Goal: Complete application form: Complete application form

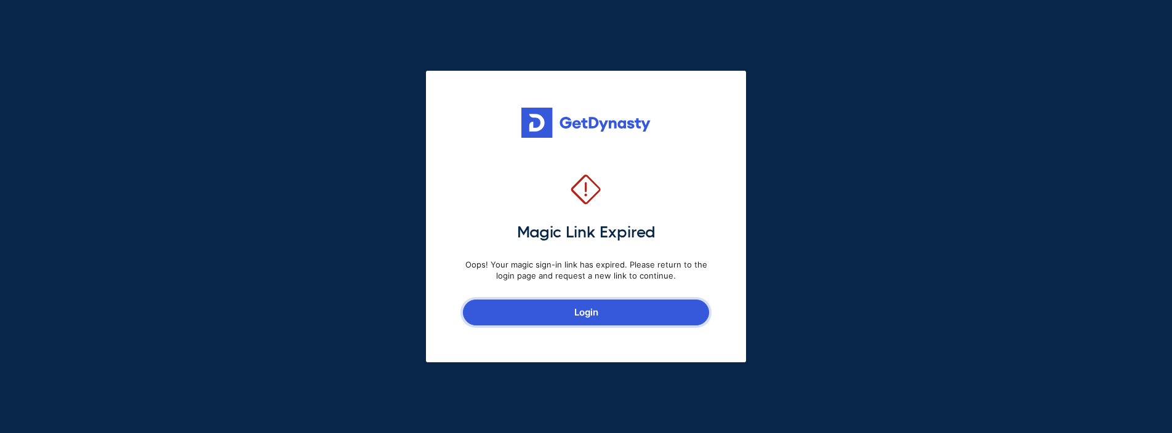
click at [593, 305] on link "Login" at bounding box center [586, 313] width 246 height 26
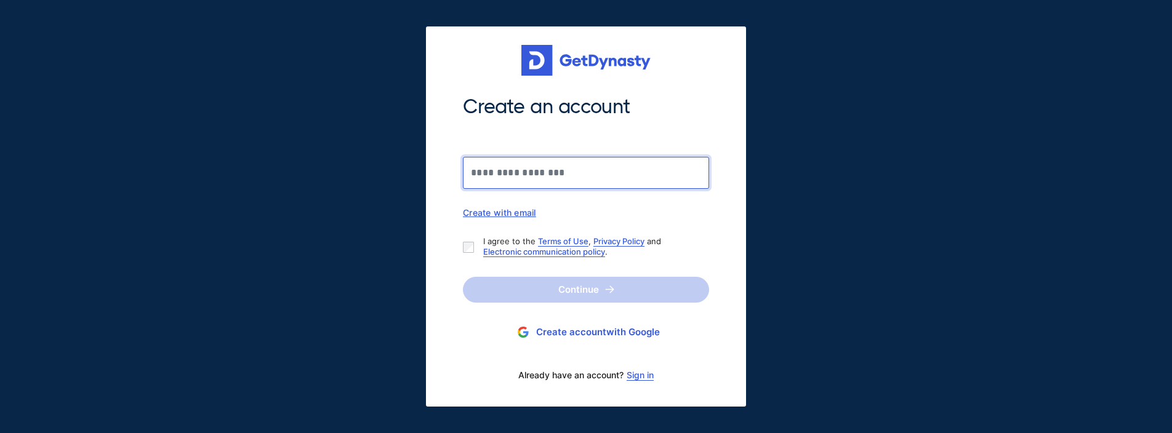
click at [548, 167] on input "Create an account" at bounding box center [586, 173] width 246 height 32
click at [517, 211] on div "Create with email" at bounding box center [586, 212] width 246 height 10
type input "**********"
click at [526, 174] on div "**********" at bounding box center [586, 156] width 246 height 124
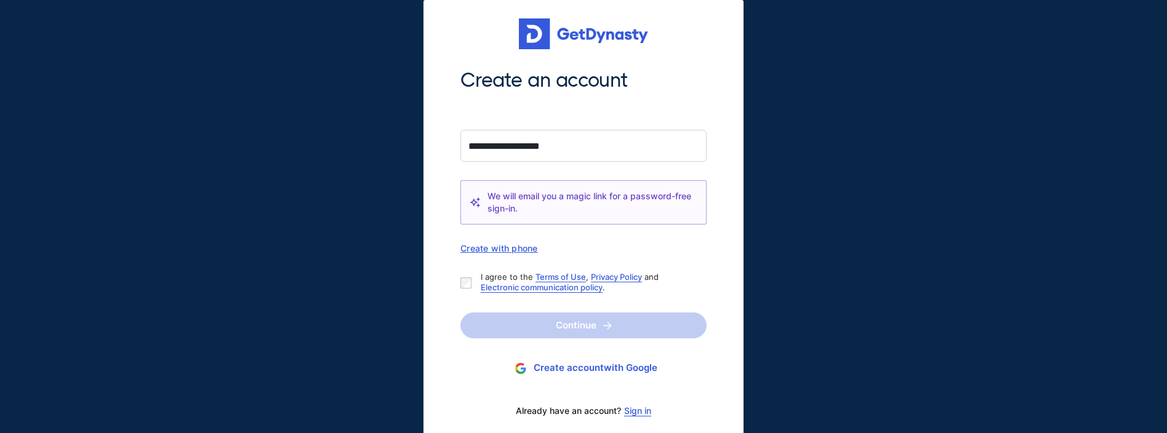
click at [600, 231] on div "**********" at bounding box center [583, 161] width 246 height 187
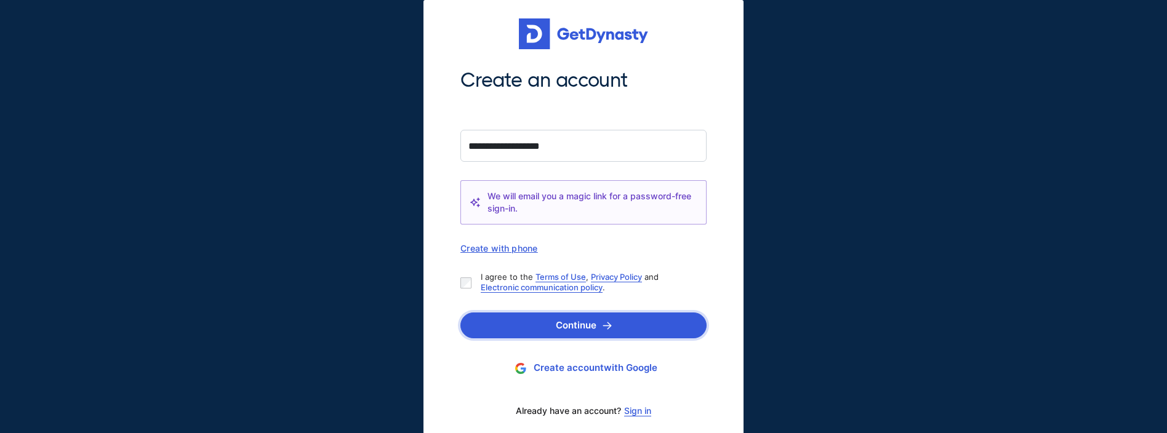
click at [579, 323] on button "Continue" at bounding box center [583, 326] width 246 height 26
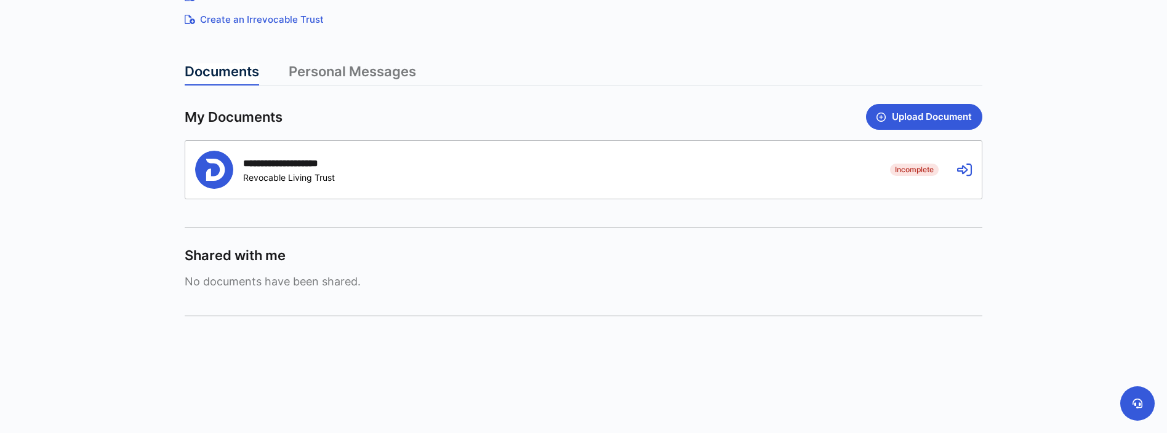
scroll to position [221, 0]
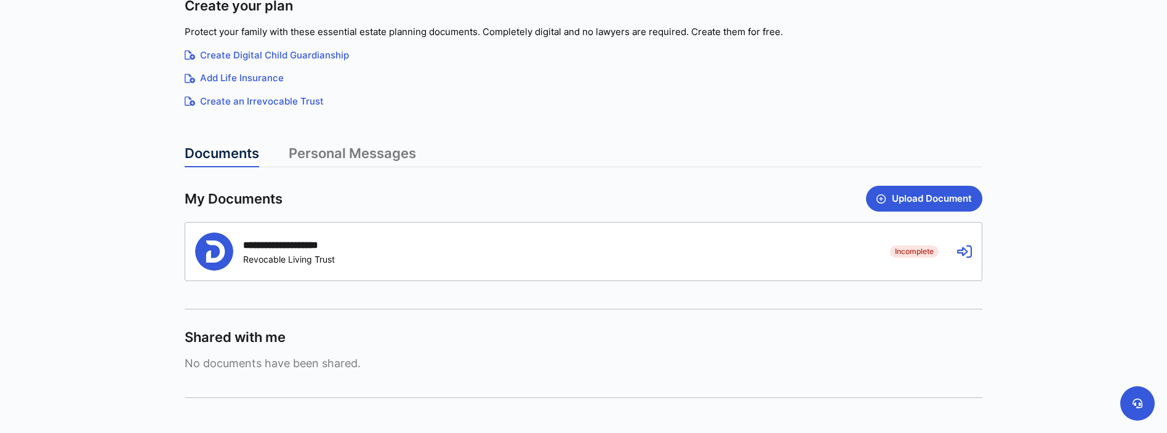
click at [964, 252] on icon at bounding box center [964, 251] width 15 height 15
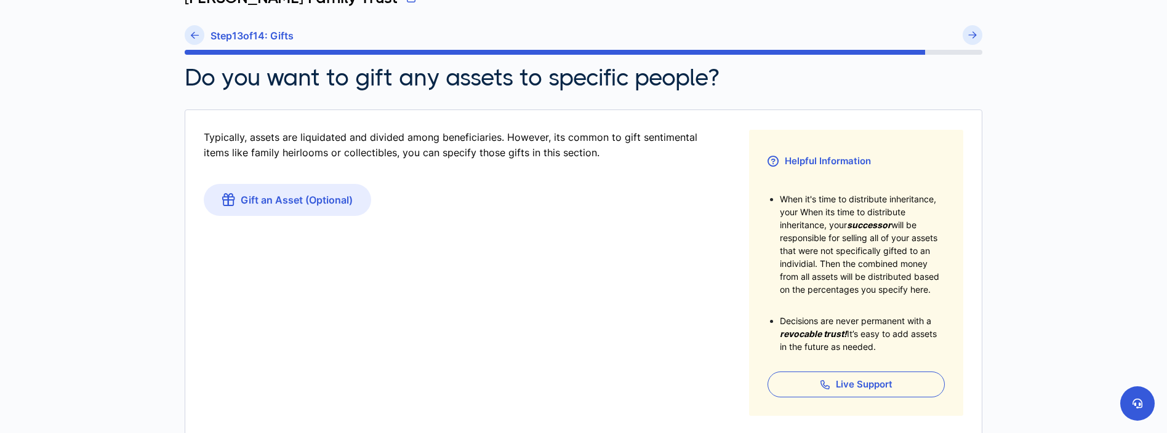
scroll to position [5, 0]
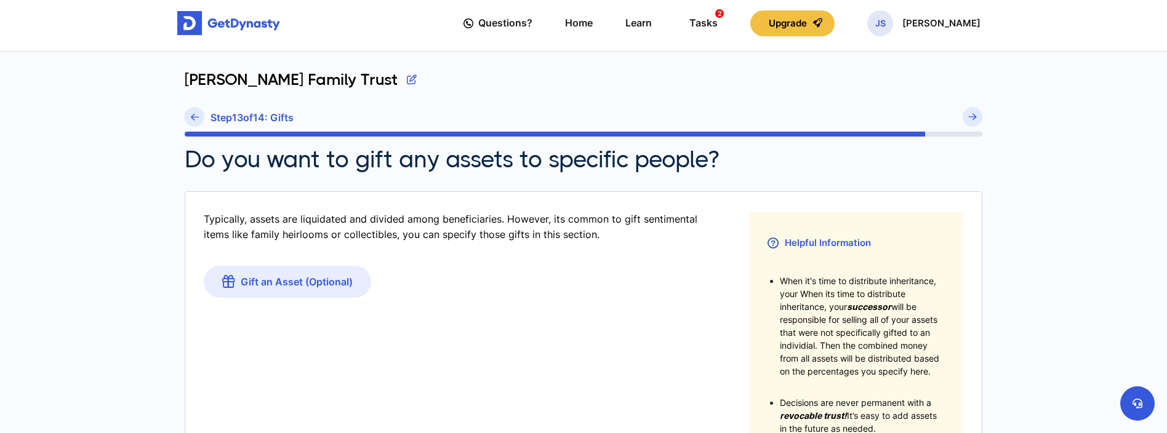
click at [407, 79] on button "button" at bounding box center [412, 79] width 10 height 18
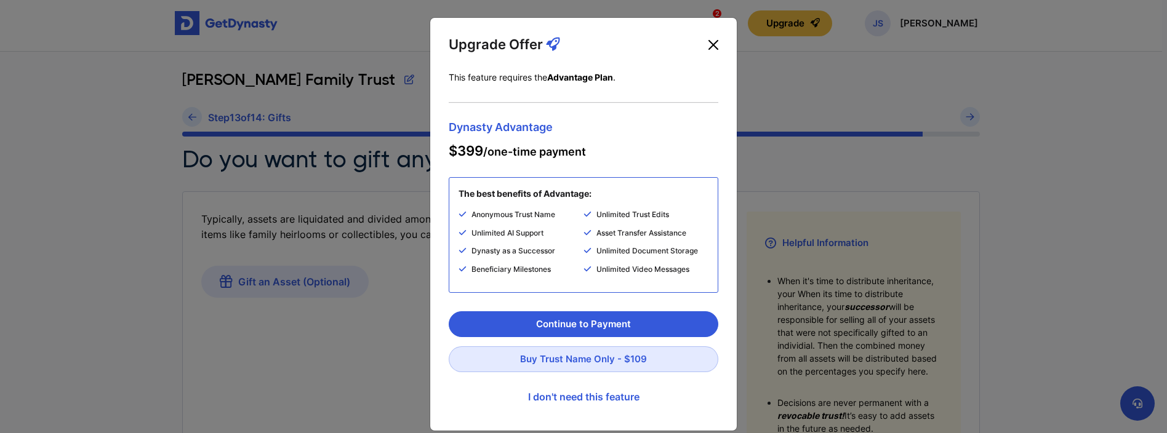
click at [712, 41] on button "Close" at bounding box center [714, 45] width 20 height 20
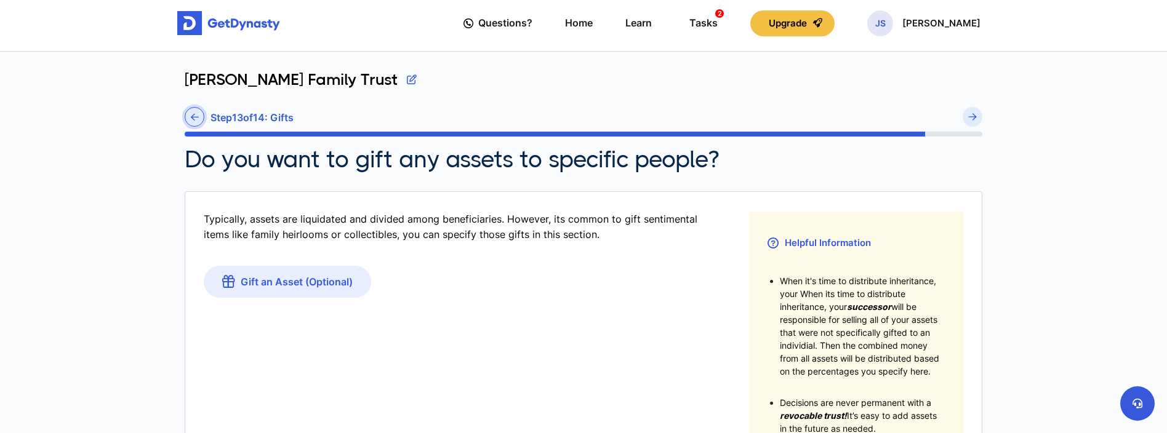
click at [191, 116] on icon at bounding box center [195, 117] width 8 height 9
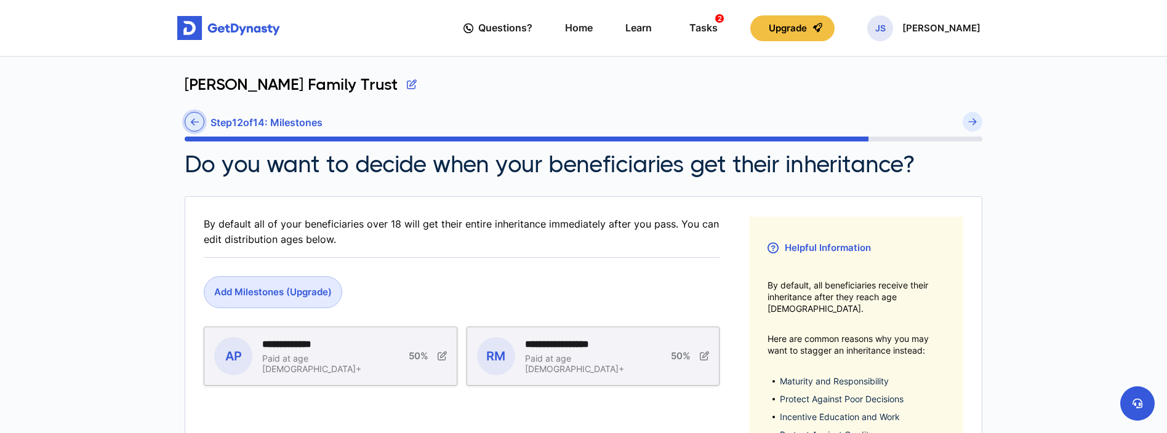
click at [196, 122] on icon at bounding box center [195, 122] width 8 height 9
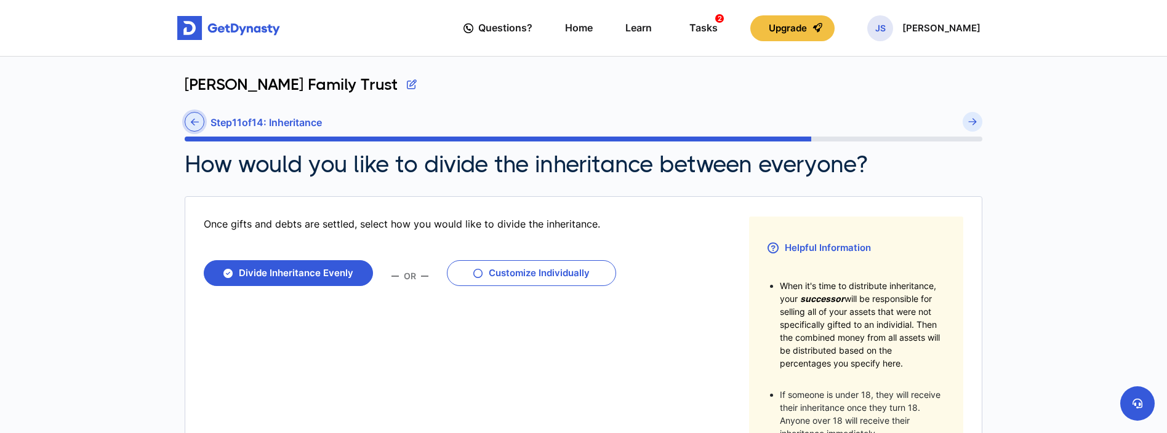
click at [193, 119] on icon at bounding box center [195, 122] width 8 height 9
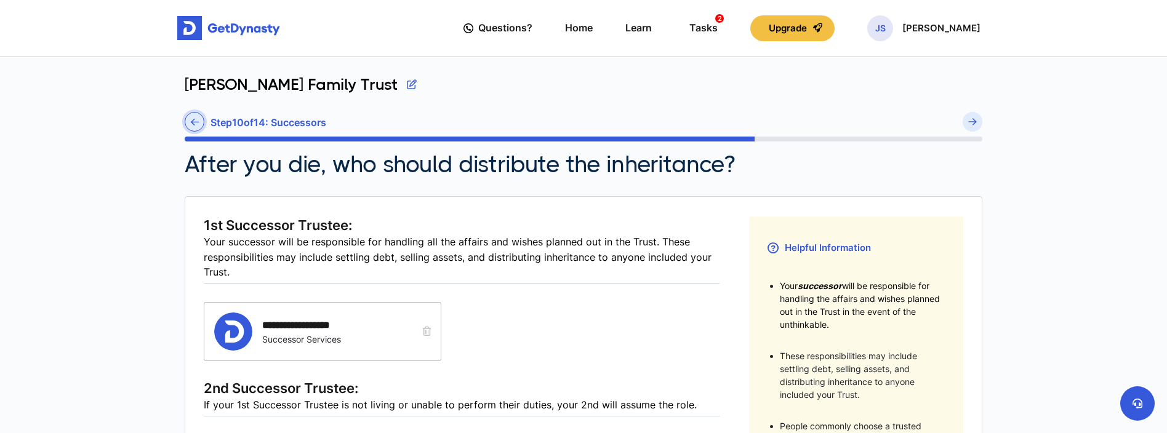
click at [194, 119] on icon at bounding box center [195, 122] width 8 height 9
